Goal: Navigation & Orientation: Find specific page/section

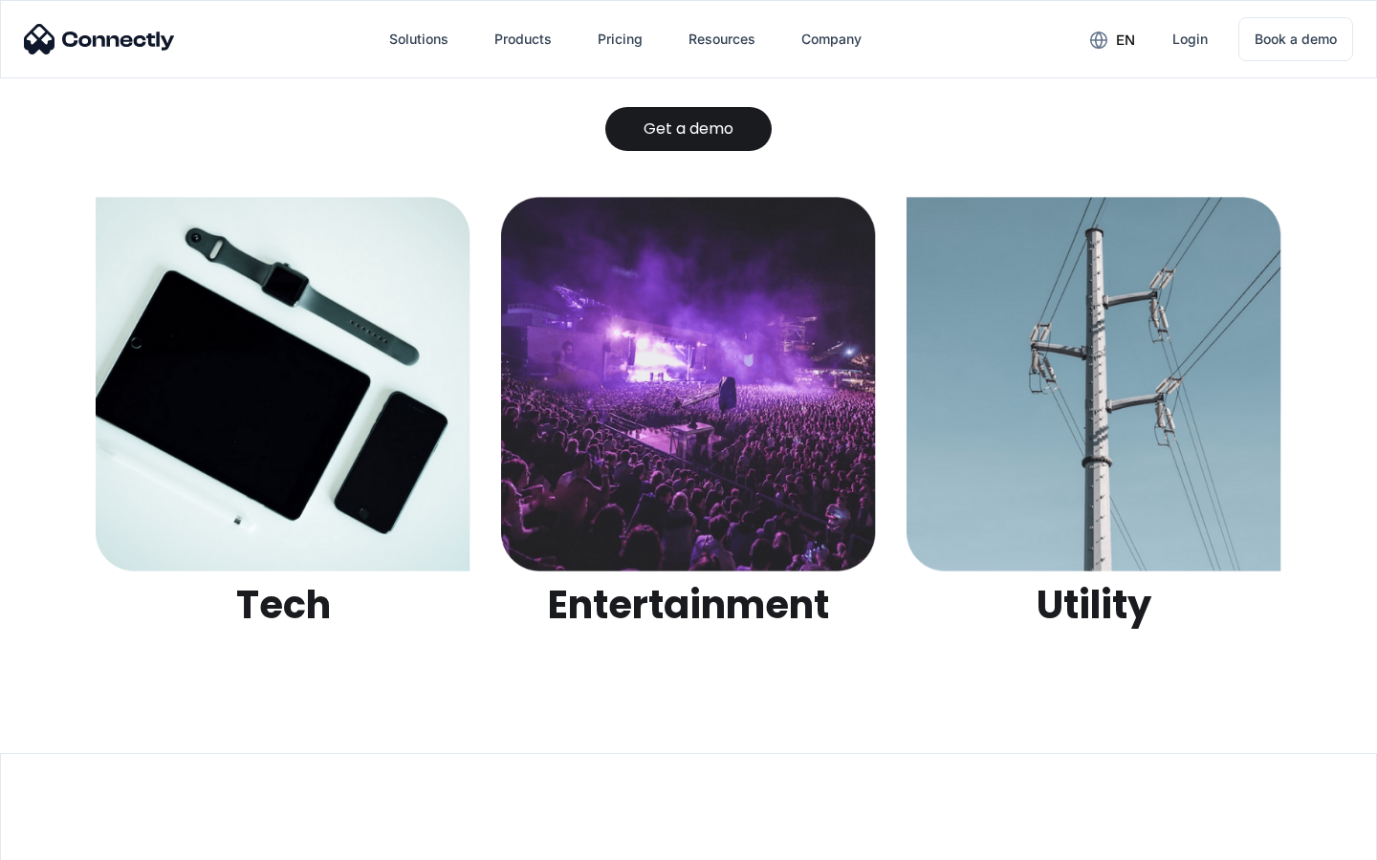
scroll to position [6031, 0]
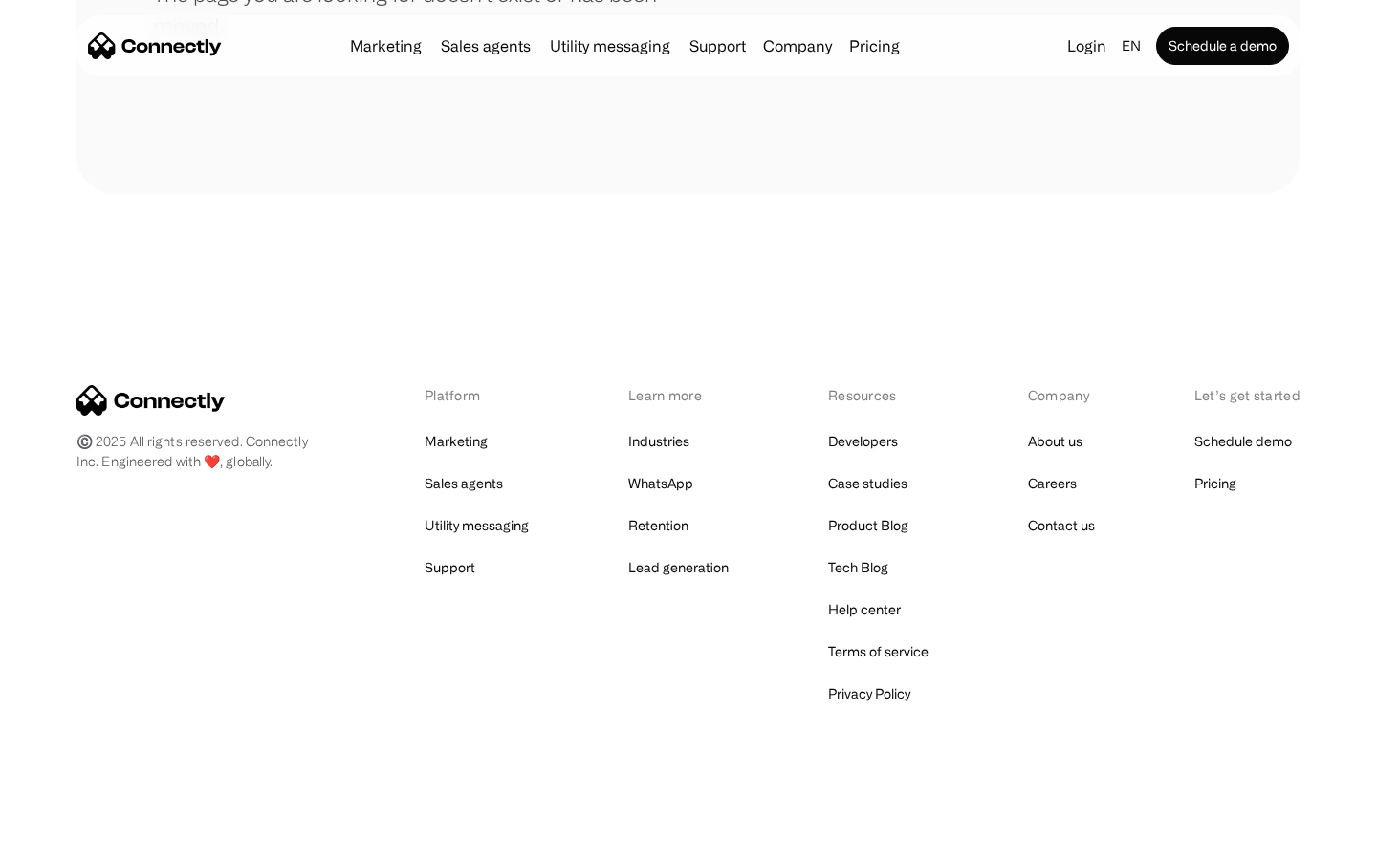
scroll to position [349, 0]
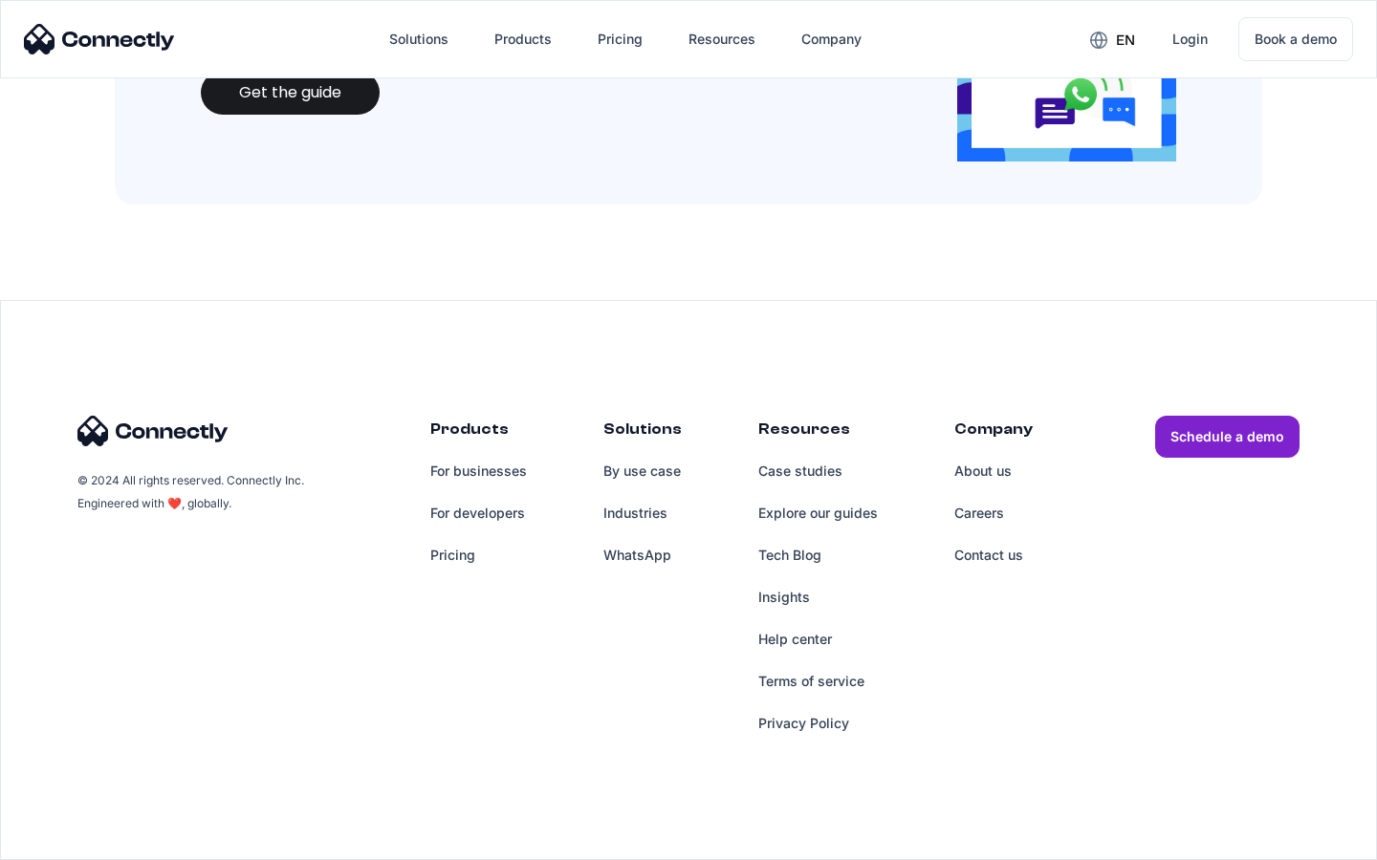
scroll to position [2078, 0]
